Goal: Task Accomplishment & Management: Use online tool/utility

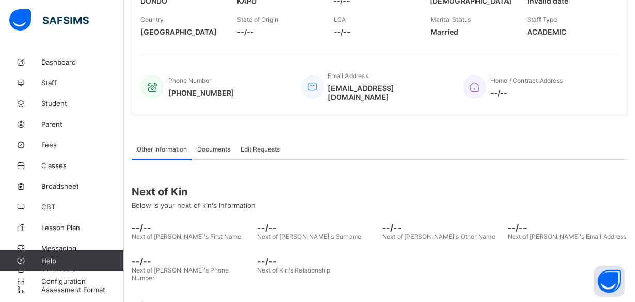
scroll to position [210, 0]
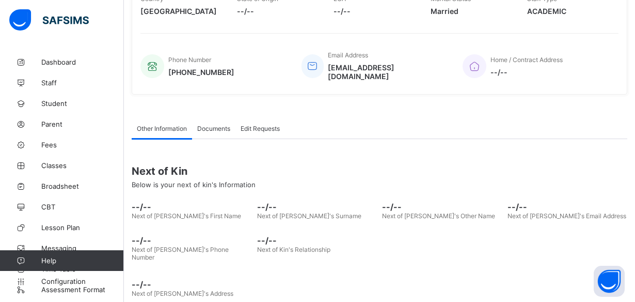
click at [220, 124] on span "Documents" at bounding box center [213, 128] width 33 height 8
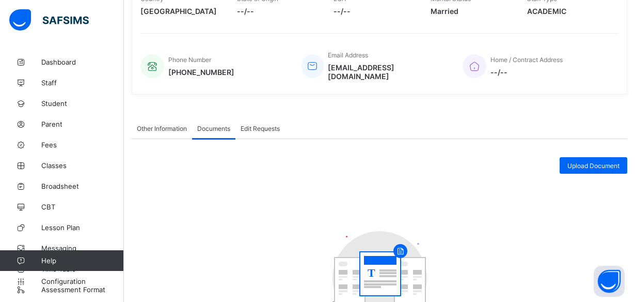
click at [259, 124] on div "Edit Requests" at bounding box center [261, 128] width 50 height 21
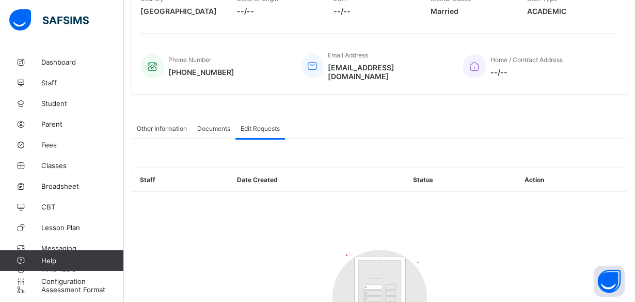
click at [223, 123] on div "Documents" at bounding box center [213, 128] width 43 height 21
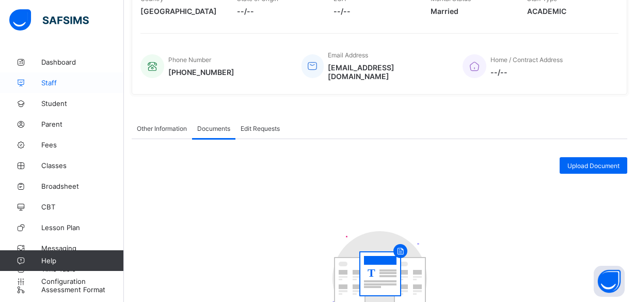
click at [57, 83] on span "Staff" at bounding box center [82, 83] width 83 height 8
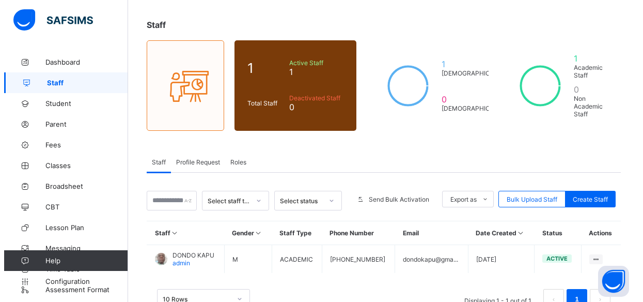
scroll to position [75, 0]
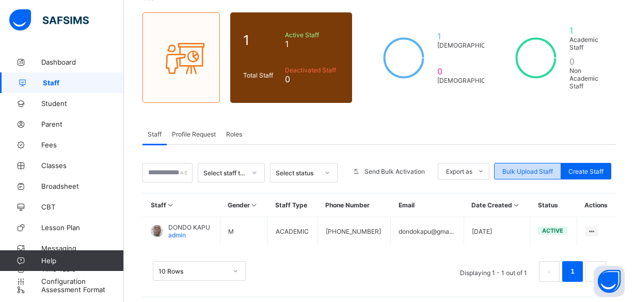
click at [553, 168] on span "Bulk Upload Staff" at bounding box center [528, 171] width 51 height 8
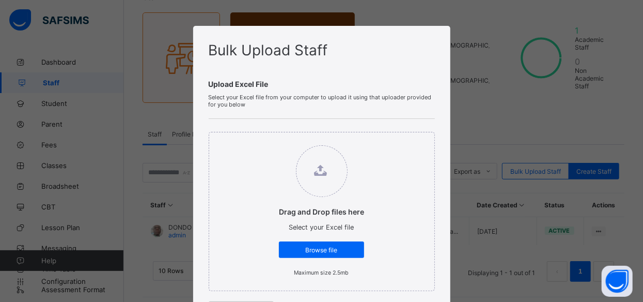
click at [326, 170] on figure at bounding box center [322, 171] width 52 height 52
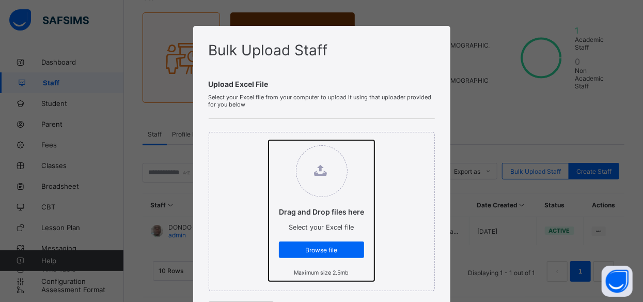
click at [269, 140] on input "Drag and Drop files here Select your Excel file Browse file Maximum size 2.5mb" at bounding box center [269, 140] width 0 height 0
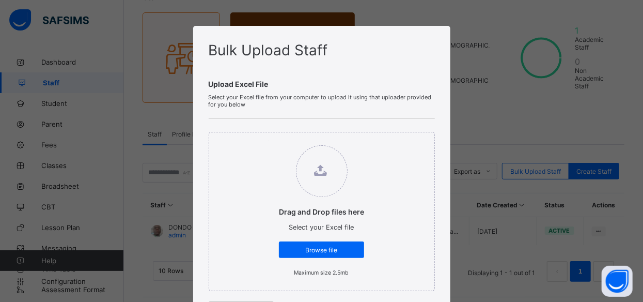
click at [585, 55] on div "Bulk Upload Staff Upload Excel File Select your Excel file from your computer t…" at bounding box center [321, 151] width 643 height 302
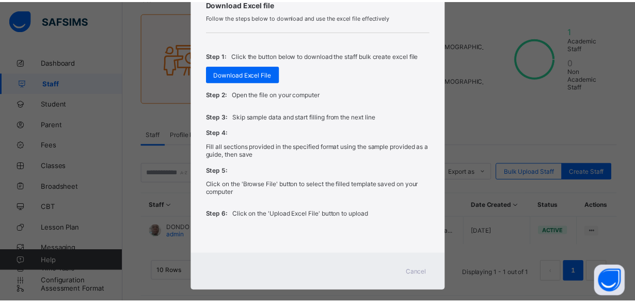
scroll to position [360, 0]
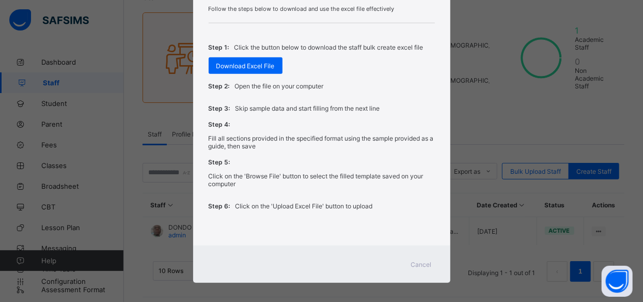
click at [424, 260] on span "Cancel" at bounding box center [421, 264] width 21 height 8
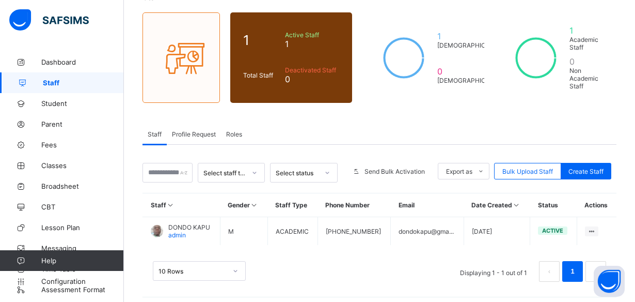
drag, startPoint x: 599, startPoint y: 226, endPoint x: 614, endPoint y: 236, distance: 17.9
click at [614, 236] on div "Staff Gender Staff Type Phone Number Email Date Created Status Actions DONDO KA…" at bounding box center [380, 242] width 474 height 99
click at [189, 65] on icon at bounding box center [181, 57] width 43 height 37
click at [596, 67] on span "Non Academic Staff" at bounding box center [587, 78] width 34 height 23
click at [374, 69] on div "1 [DEMOGRAPHIC_DATA] 0 [DEMOGRAPHIC_DATA]" at bounding box center [424, 57] width 122 height 90
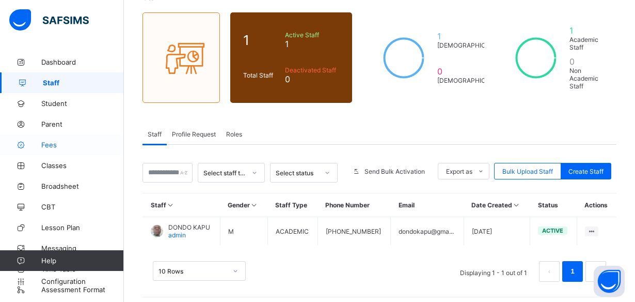
click at [61, 144] on span "Fees" at bounding box center [82, 145] width 83 height 8
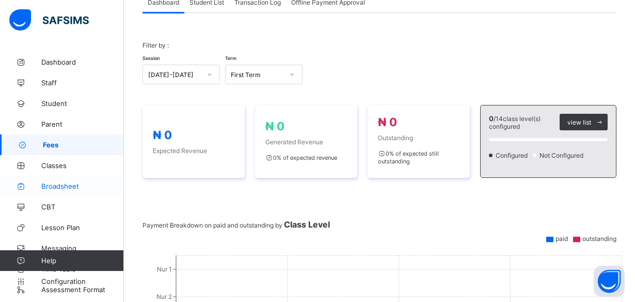
click at [68, 185] on span "Broadsheet" at bounding box center [82, 186] width 83 height 8
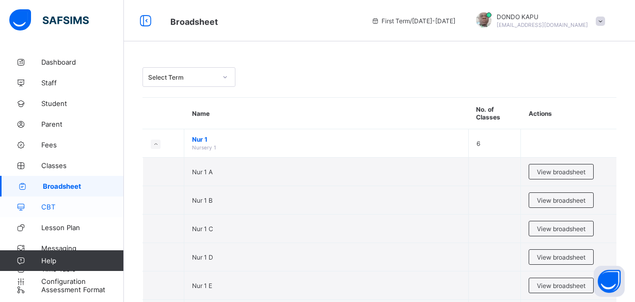
click at [60, 210] on span "CBT" at bounding box center [82, 207] width 83 height 8
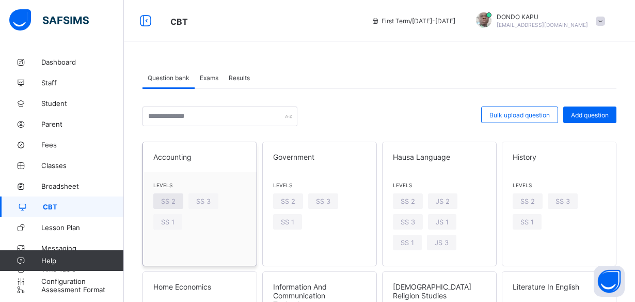
click at [174, 199] on span "SS 2" at bounding box center [168, 201] width 14 height 8
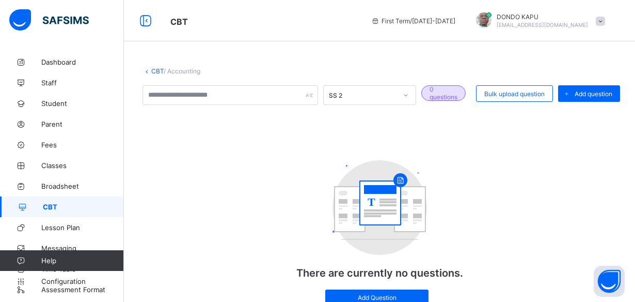
drag, startPoint x: 111, startPoint y: 58, endPoint x: 215, endPoint y: 36, distance: 106.6
click at [215, 36] on div "CBT First Term / [DATE]-[DATE] DONDO KAPU [EMAIL_ADDRESS][DOMAIN_NAME]" at bounding box center [317, 20] width 635 height 41
click at [461, 25] on div "First Term / [DATE]-[DATE]" at bounding box center [413, 20] width 95 height 41
click at [605, 24] on span at bounding box center [600, 21] width 9 height 9
click at [492, 48] on div "CBT / Accounting SS 2 0 questions Bulk upload question Add question T There are…" at bounding box center [379, 173] width 511 height 347
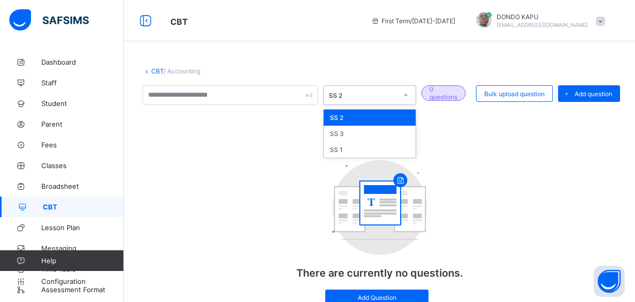
click at [379, 94] on div "SS 2" at bounding box center [363, 95] width 68 height 8
click at [369, 138] on div "SS 3" at bounding box center [370, 134] width 92 height 16
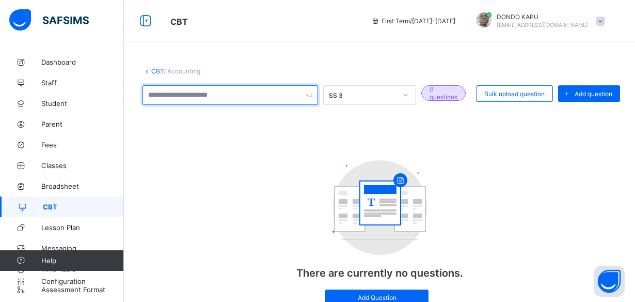
click at [293, 91] on input "text" at bounding box center [231, 95] width 176 height 20
